Goal: Task Accomplishment & Management: Manage account settings

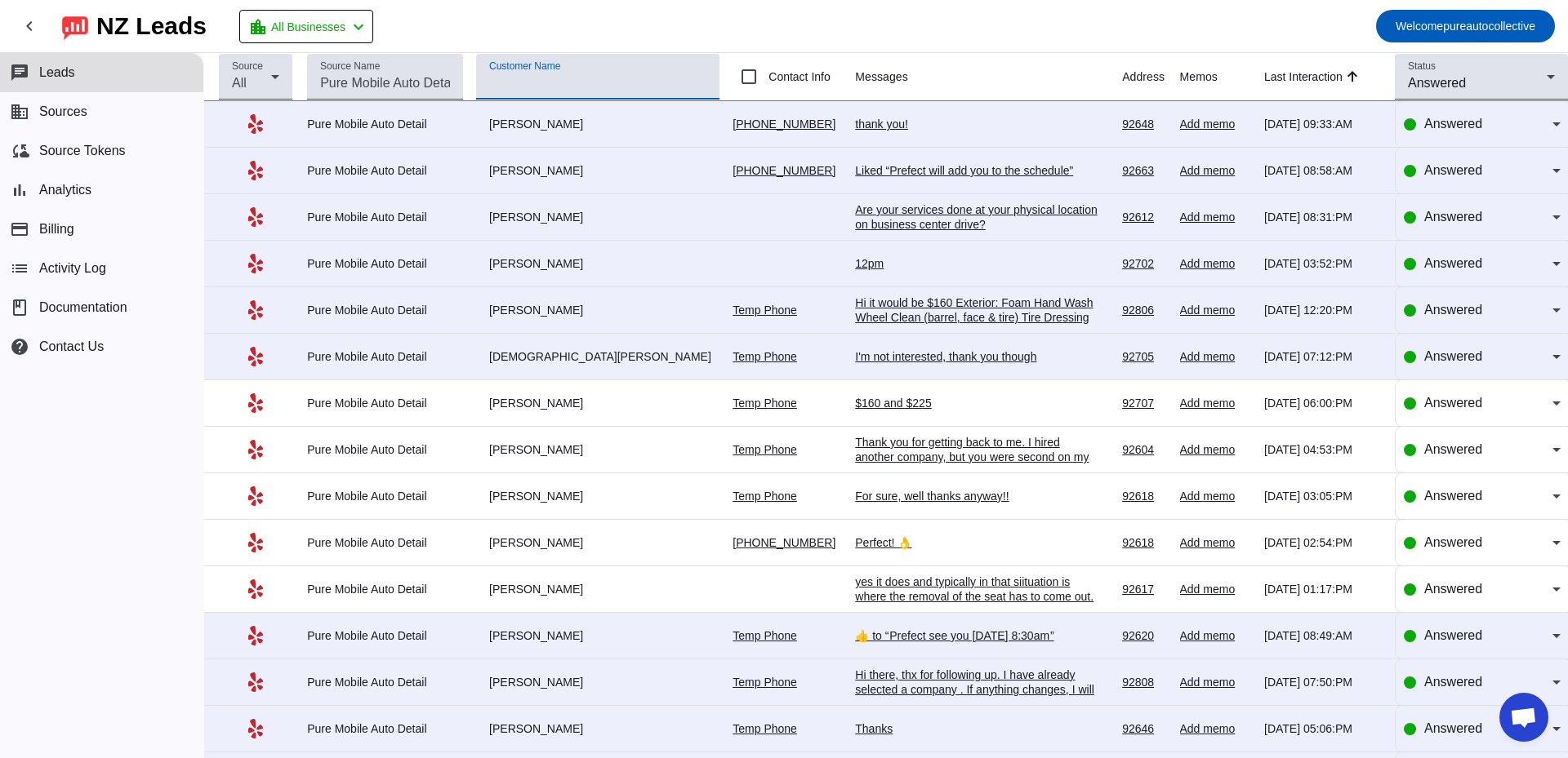
click at [539, 86] on input "Customer Name" at bounding box center [597, 83] width 217 height 20
type input "tori"
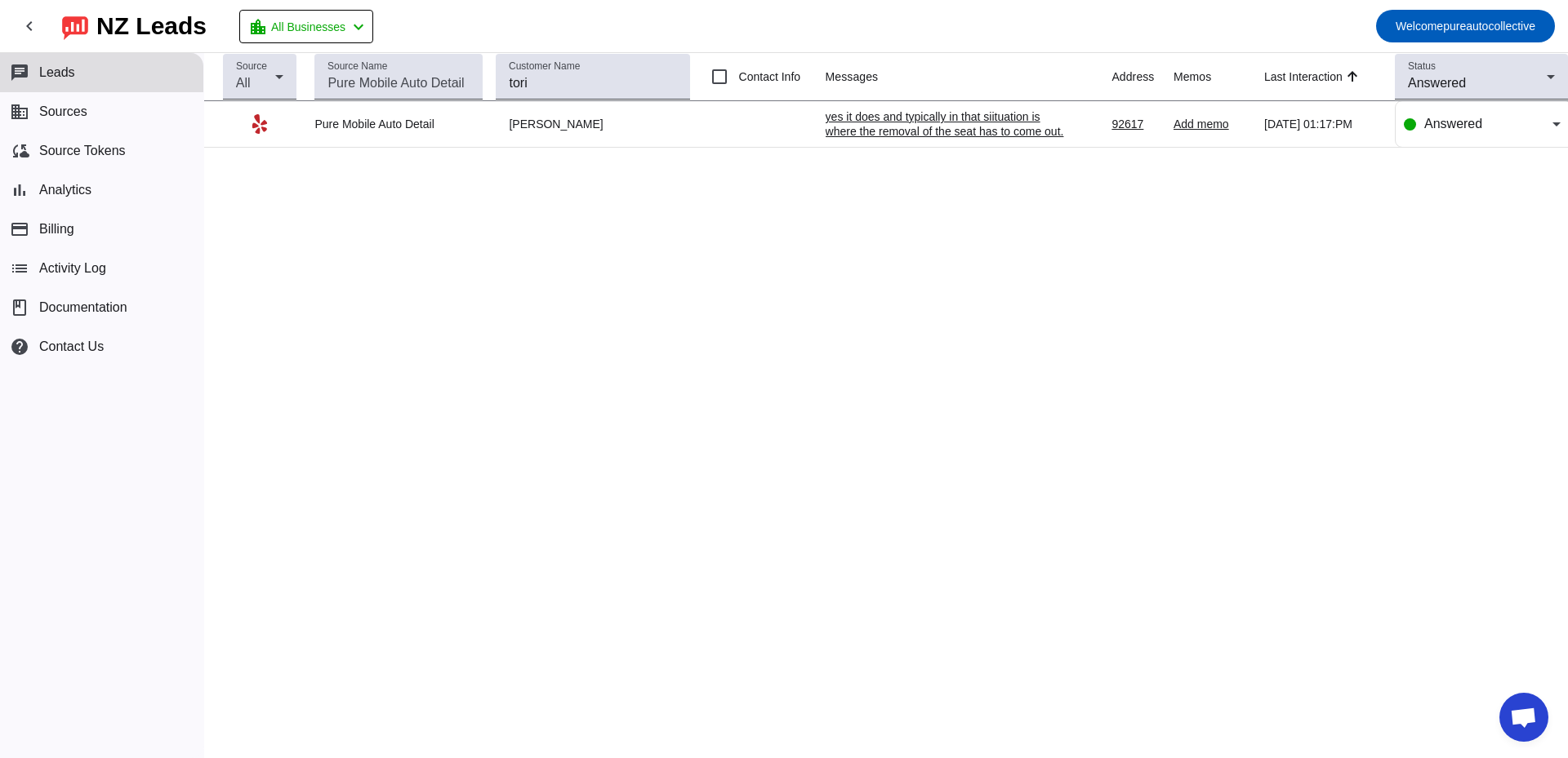
click at [595, 41] on mat-toolbar-row "chevron_left [GEOGRAPHIC_DATA] Leads location_city All Businesses chevron_left …" at bounding box center [784, 26] width 1568 height 52
click at [892, 136] on div "yes it does and typically in that siituation is where the removal of the seat h…" at bounding box center [948, 153] width 245 height 88
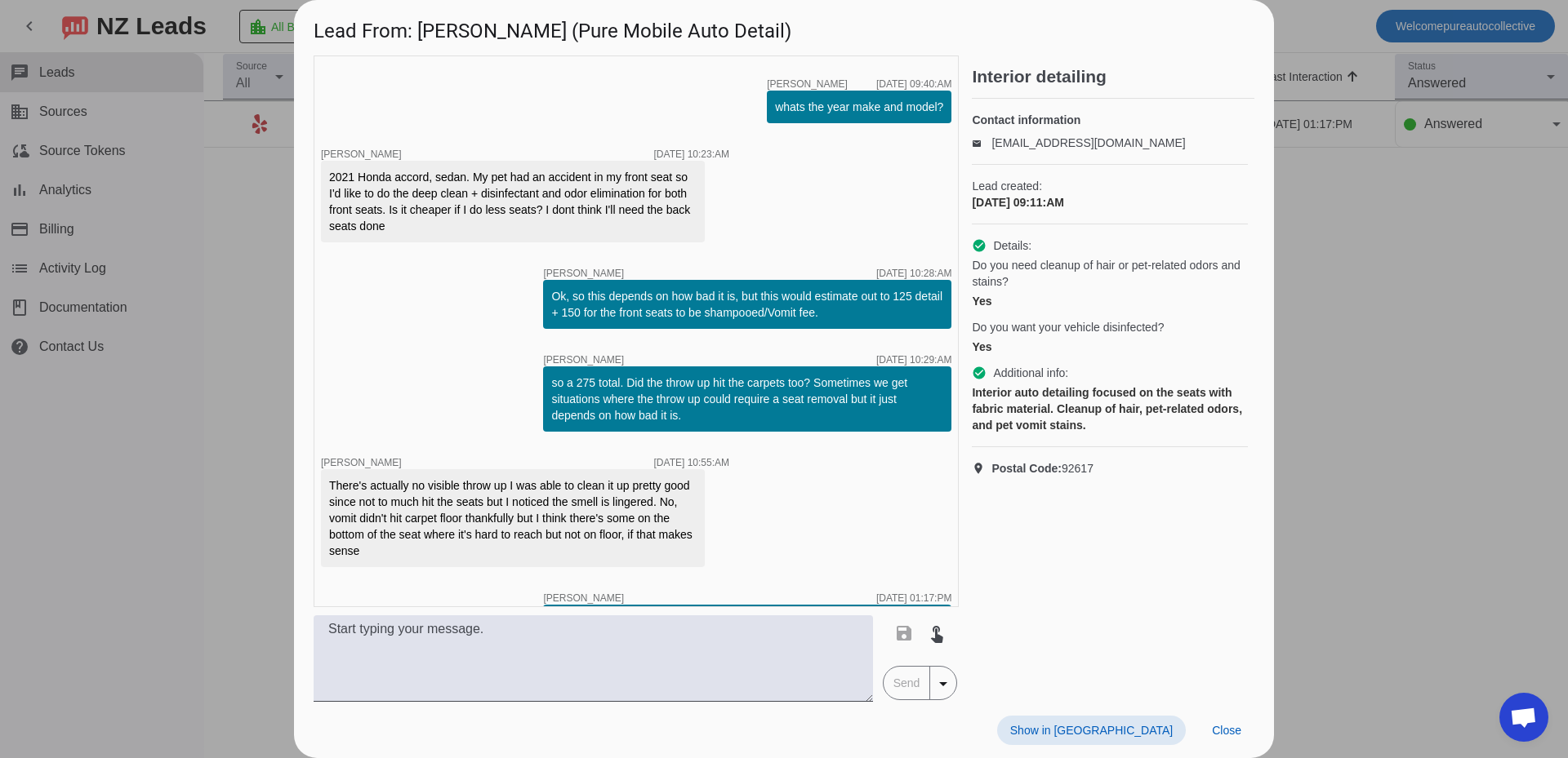
scroll to position [583, 0]
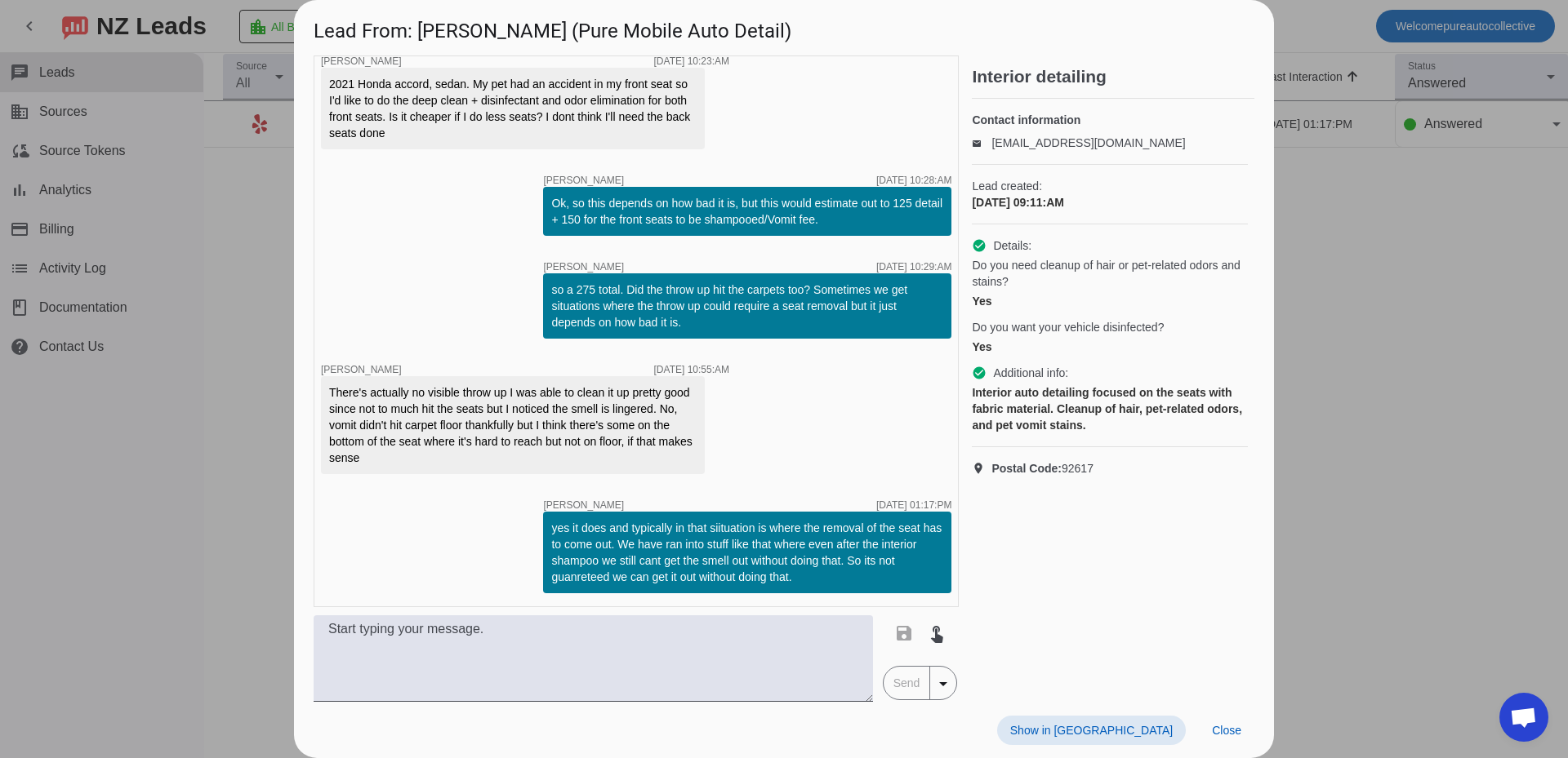
click at [1454, 425] on div at bounding box center [784, 379] width 1568 height 758
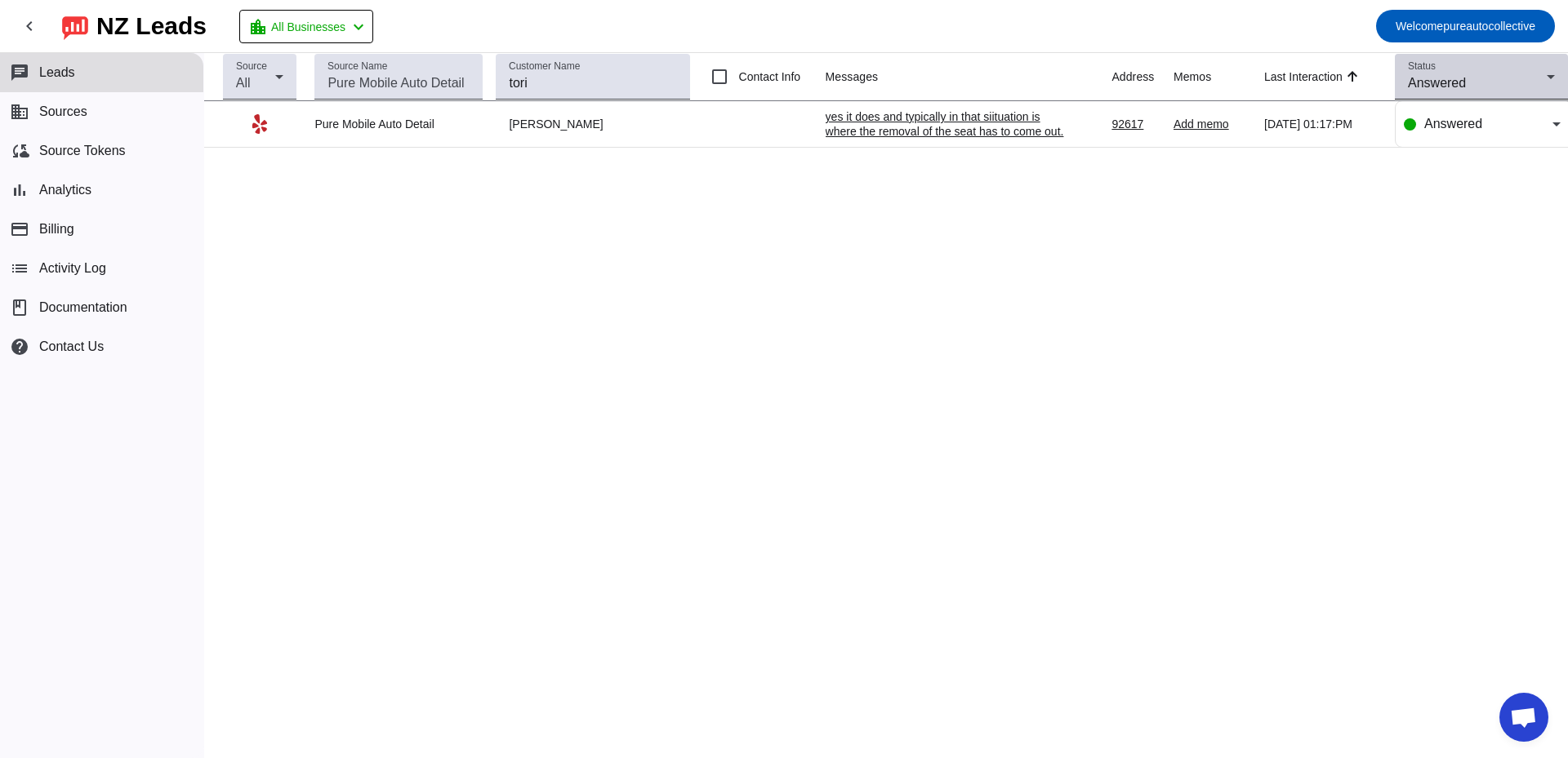
click at [1425, 84] on span "Answered" at bounding box center [1436, 82] width 58 height 14
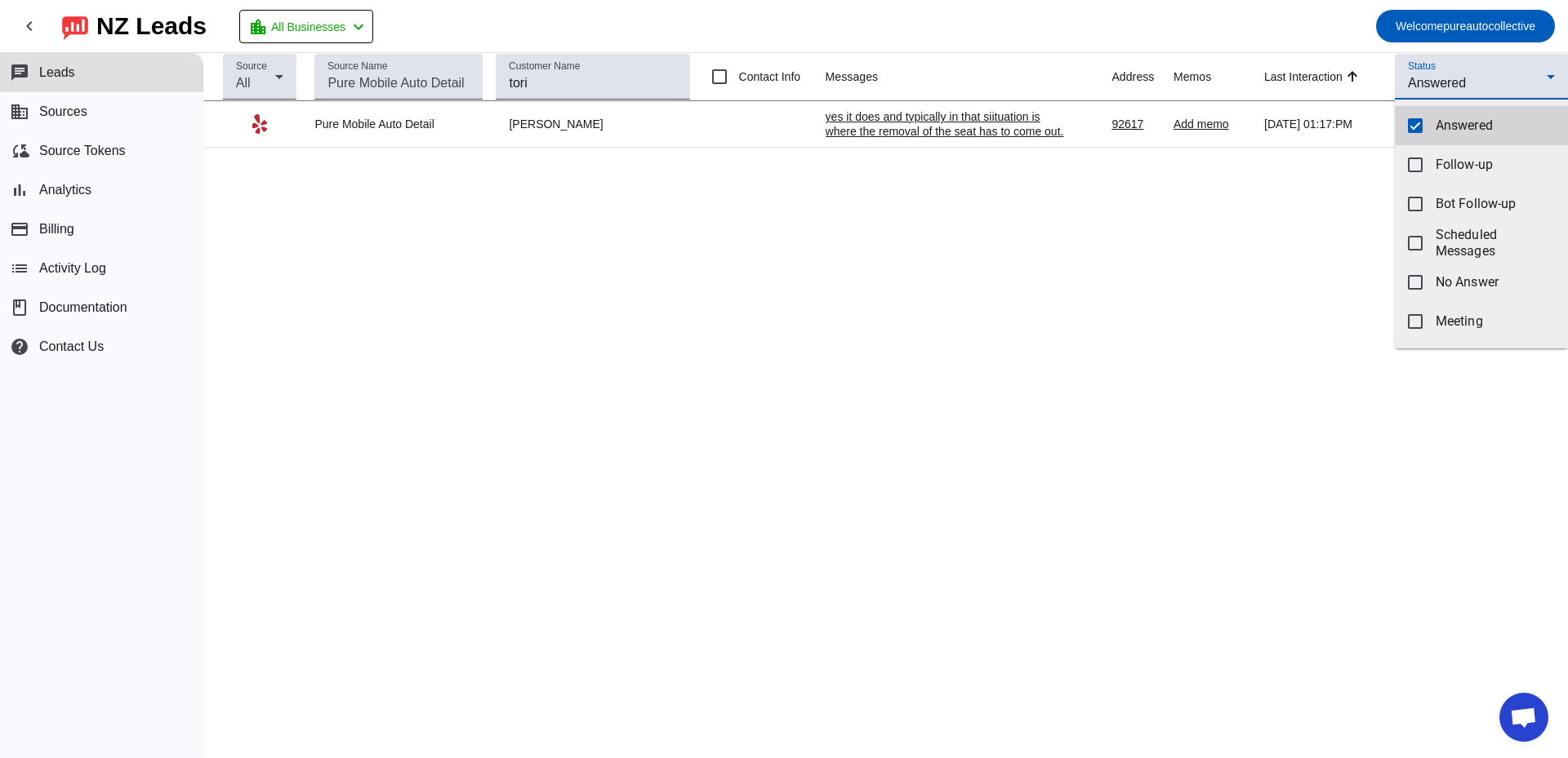
click at [1445, 132] on span "Answered" at bounding box center [1495, 125] width 119 height 16
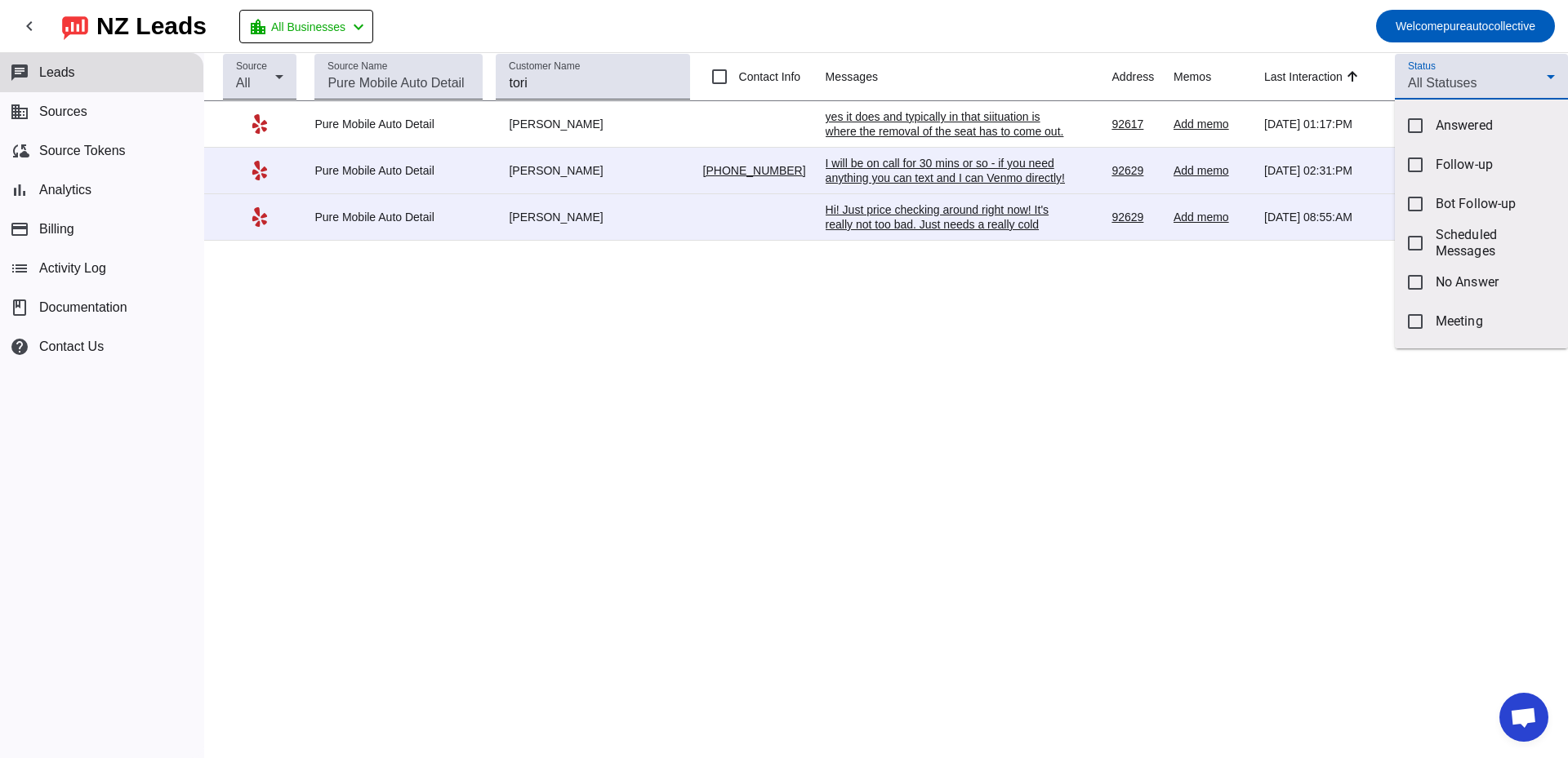
click at [591, 81] on div at bounding box center [784, 379] width 1568 height 758
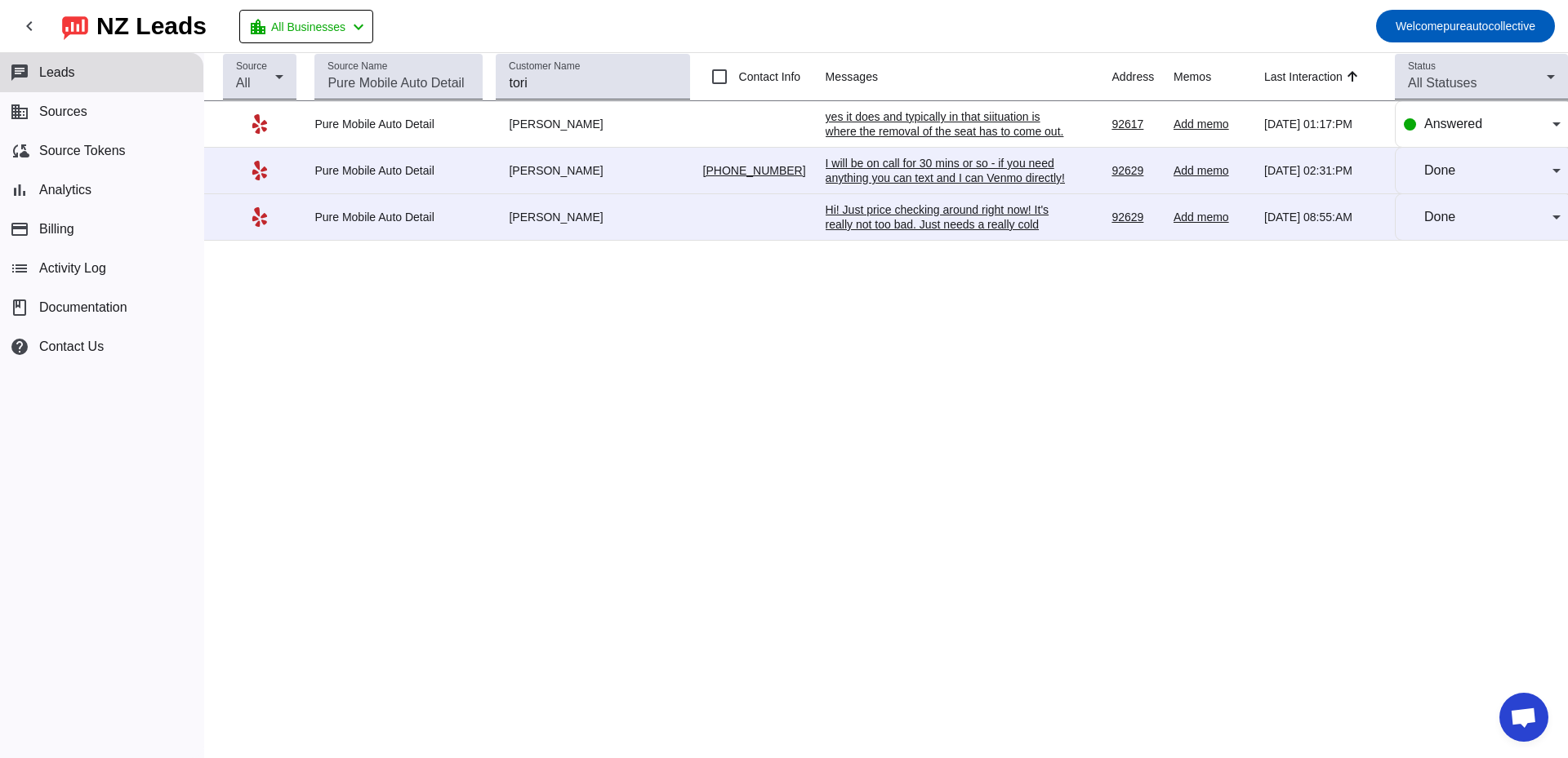
click at [886, 168] on div "I will be on call for 30 mins or so - if you need anything you can text and I c…" at bounding box center [948, 171] width 245 height 29
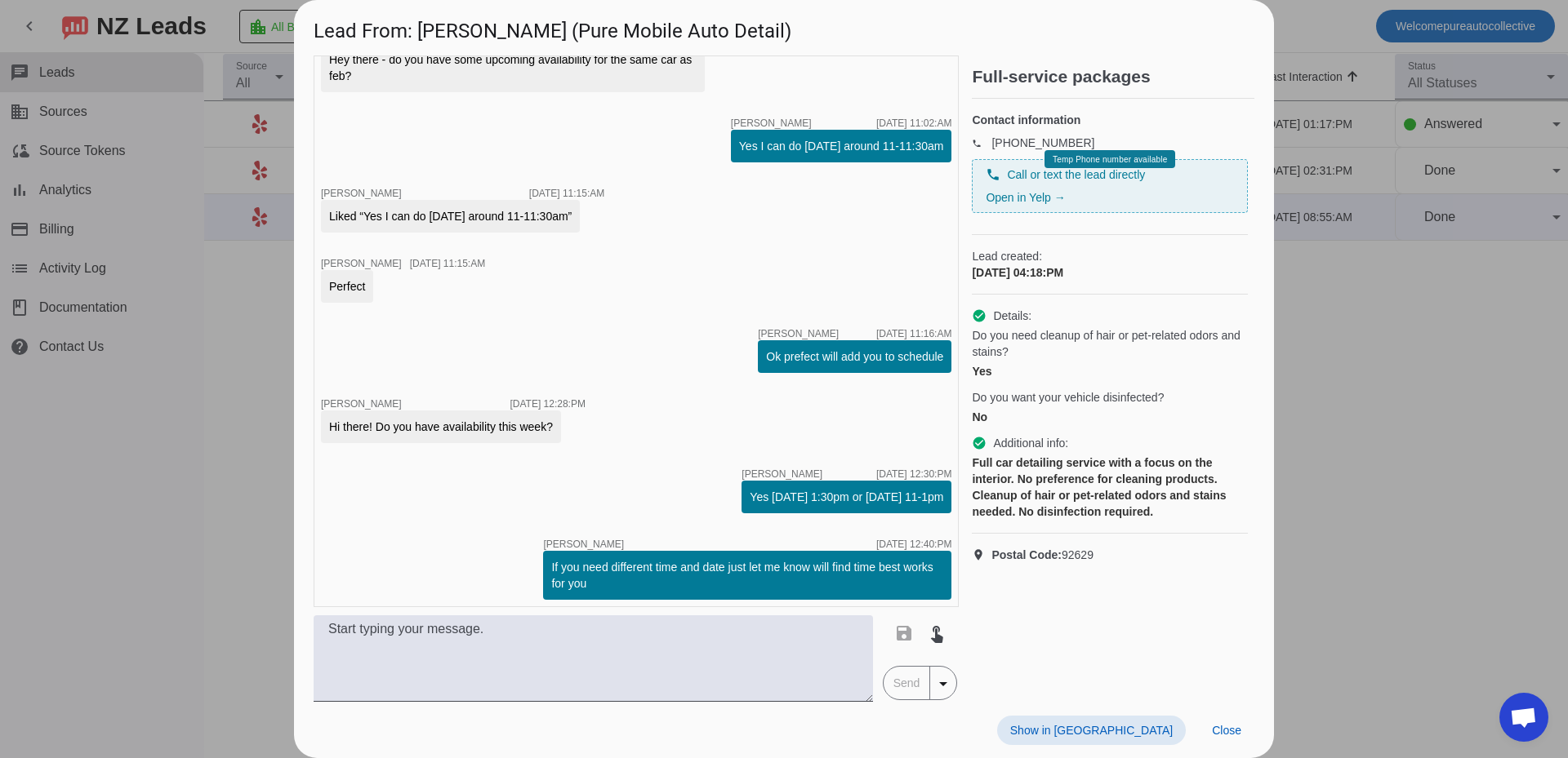
scroll to position [1446, 0]
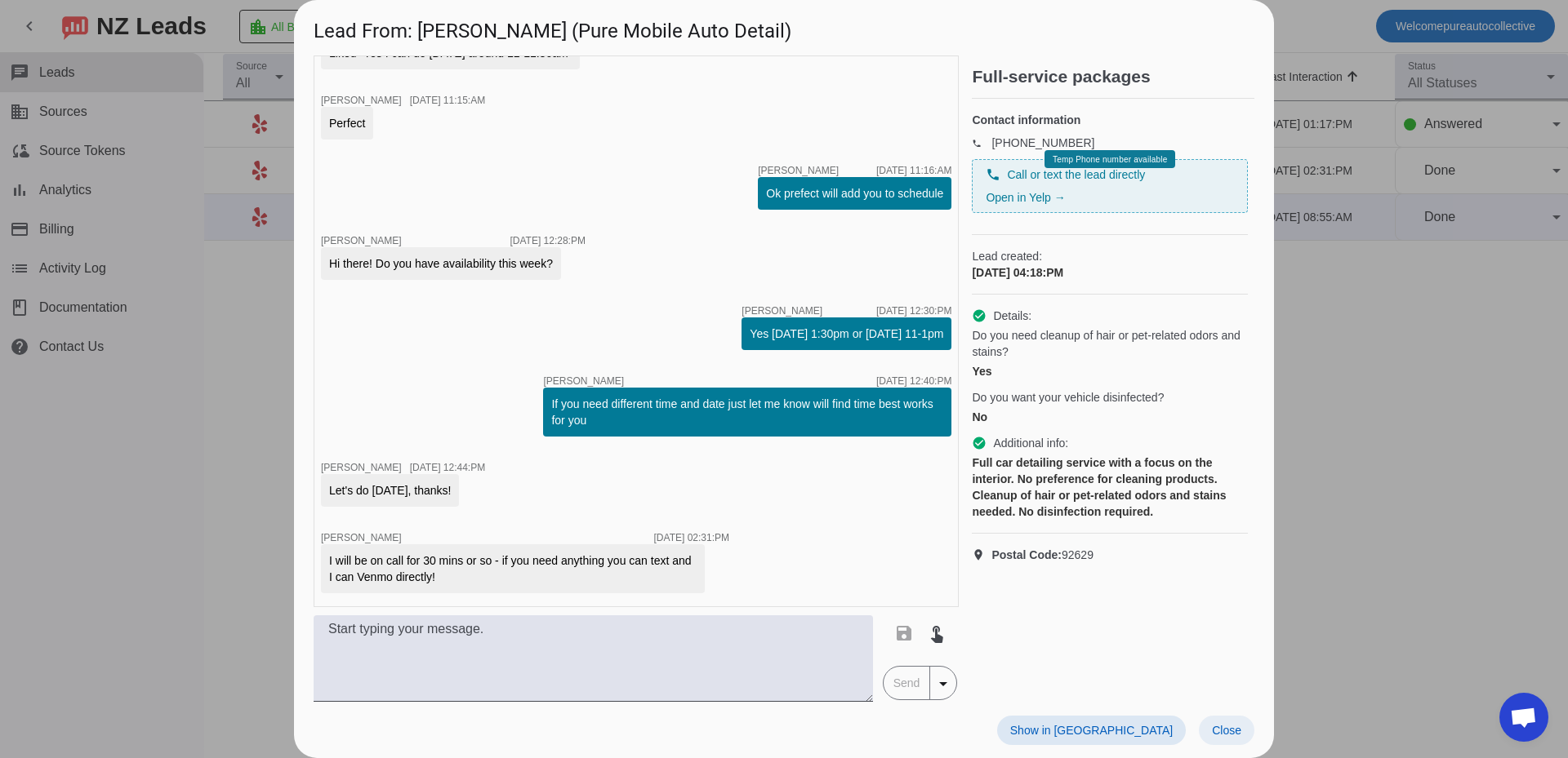
click at [1219, 729] on span "Close" at bounding box center [1226, 731] width 29 height 13
